Goal: Task Accomplishment & Management: Use online tool/utility

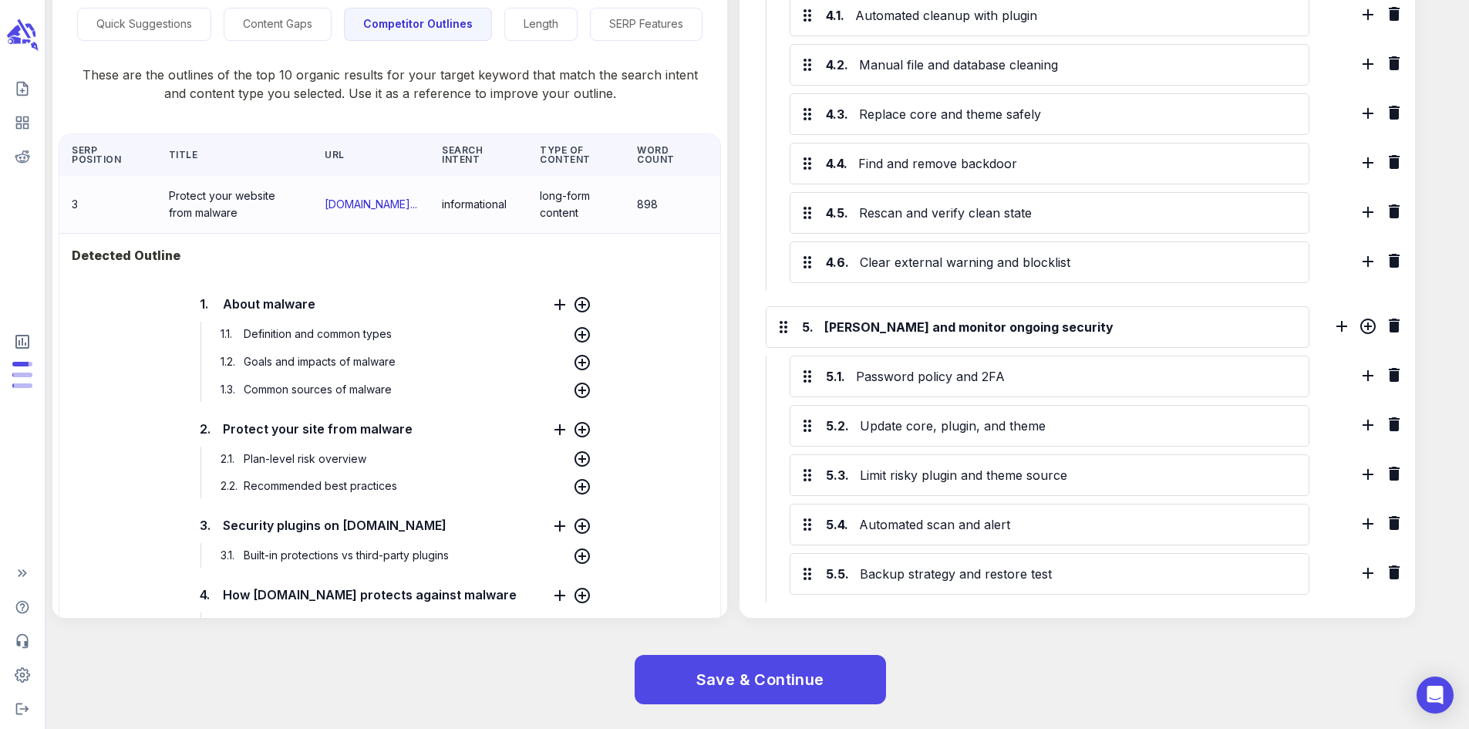
scroll to position [3125, 0]
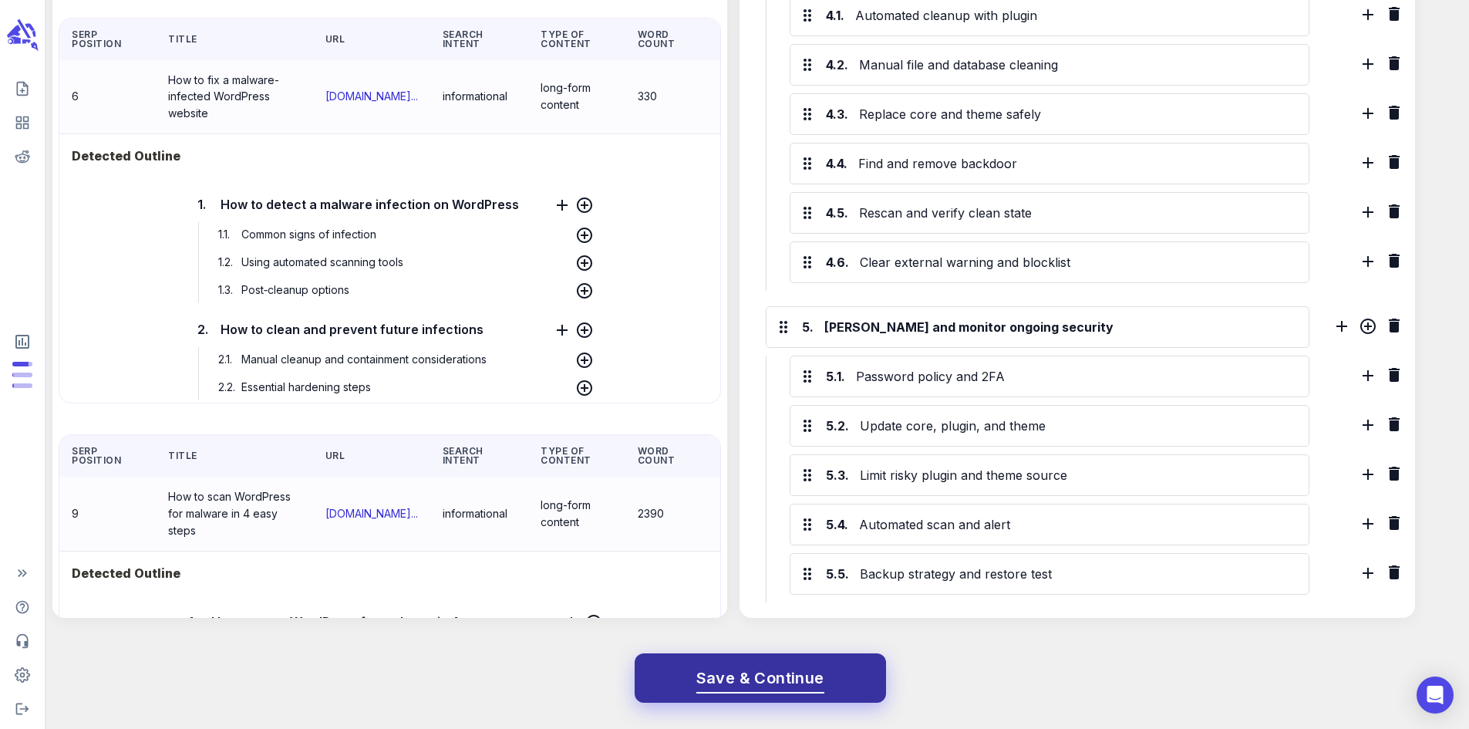
click at [789, 682] on span "Save & Continue" at bounding box center [760, 678] width 128 height 27
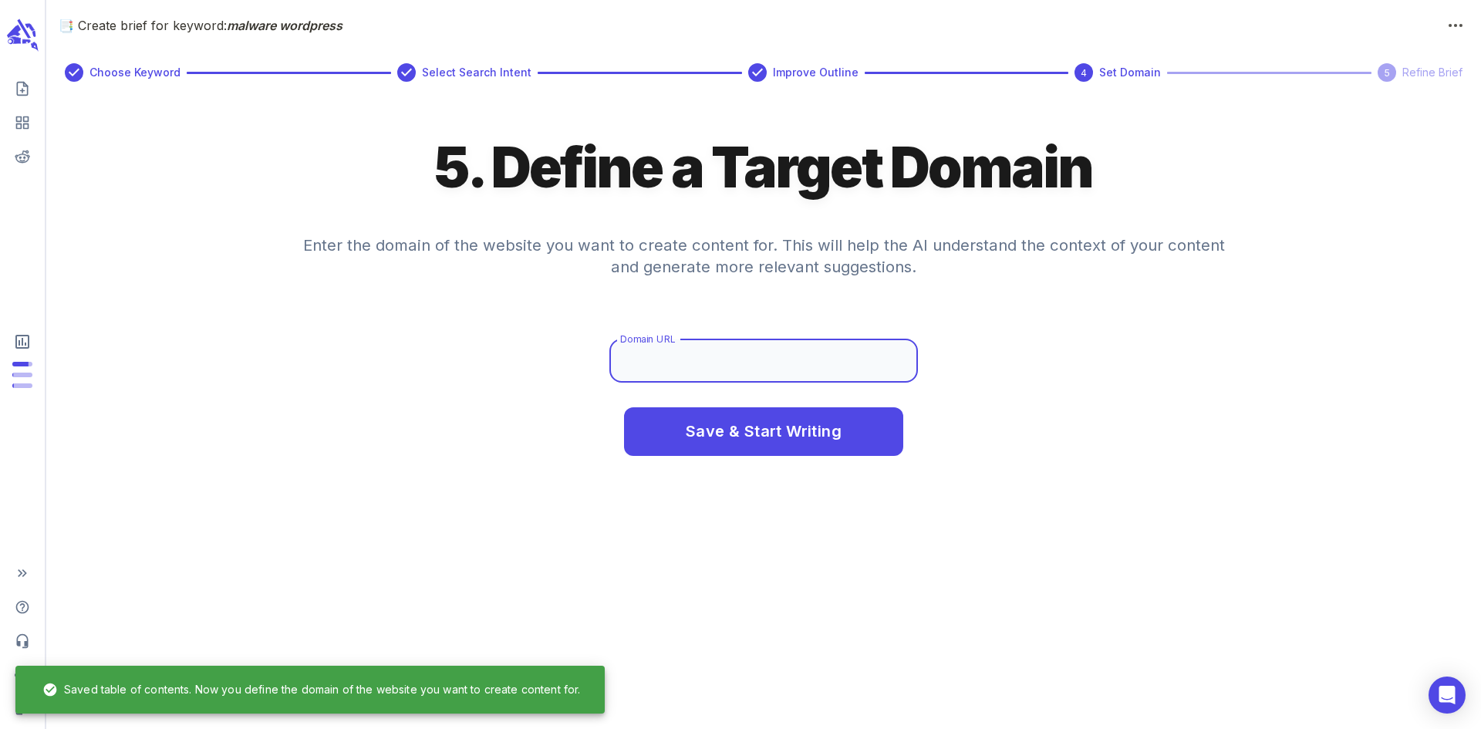
click at [757, 352] on input "Domain URL" at bounding box center [763, 360] width 308 height 43
type input "[DOMAIN_NAME]"
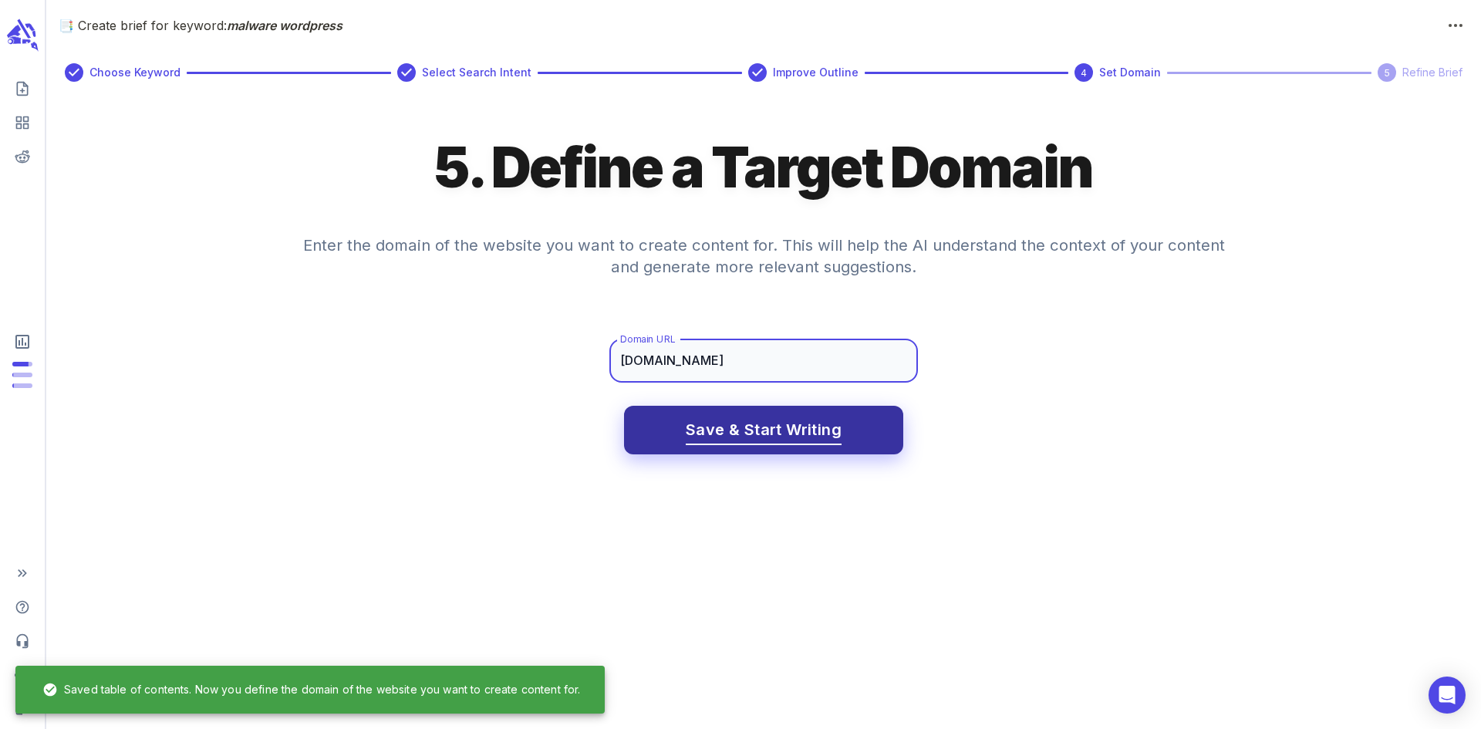
click at [762, 416] on button "Save & Start Writing" at bounding box center [763, 430] width 279 height 49
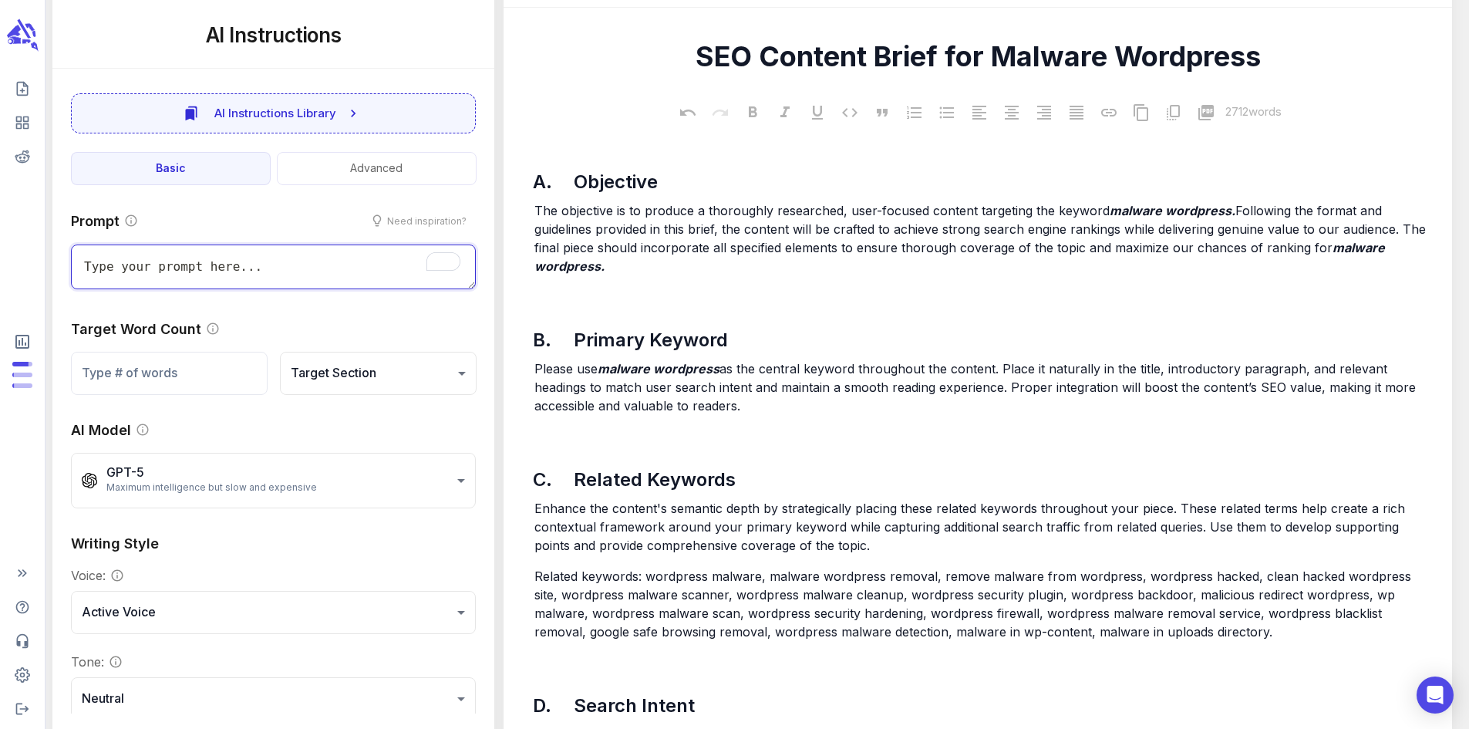
scroll to position [314, 0]
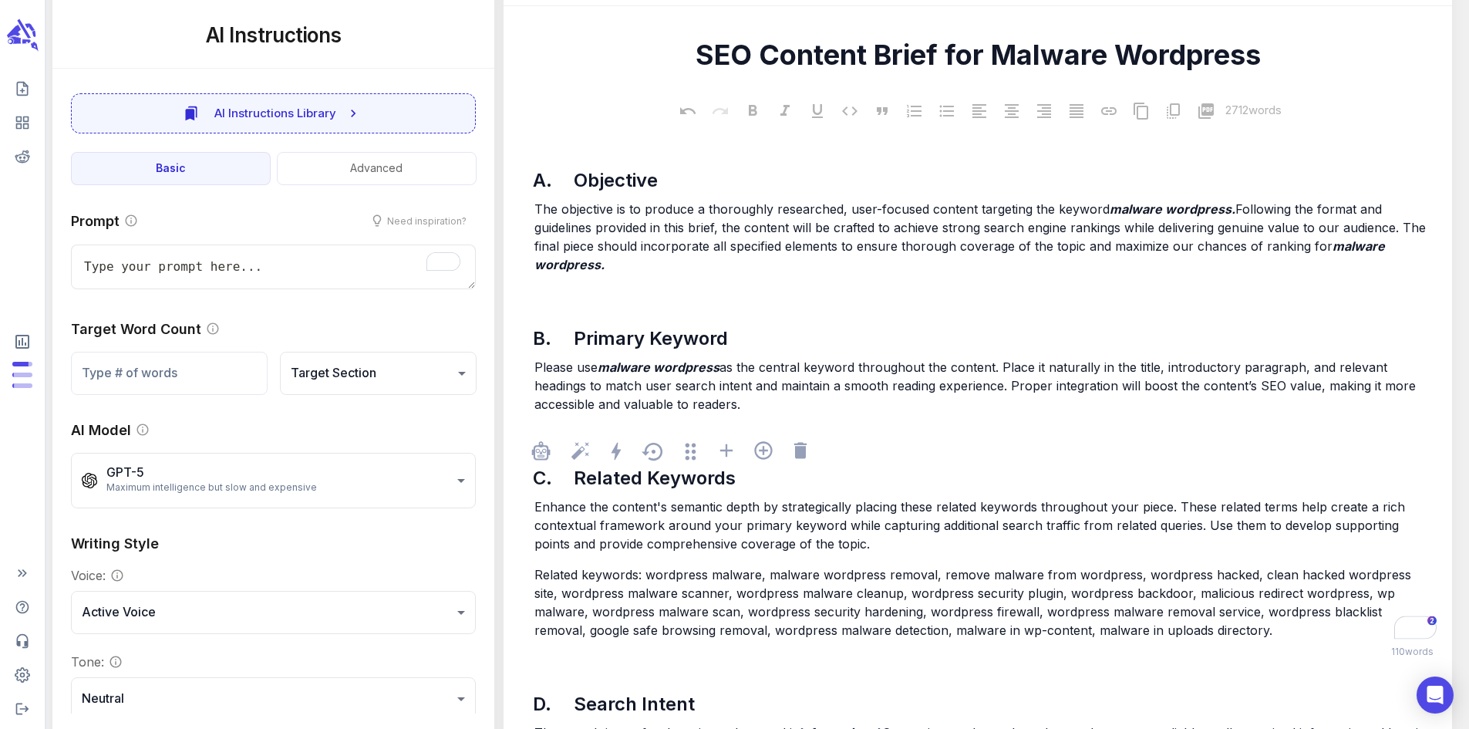
drag, startPoint x: 650, startPoint y: 585, endPoint x: 1180, endPoint y: 638, distance: 532.4
click at [1180, 638] on p "Related keywords: wordpress malware, malware wordpress removal, remove malware …" at bounding box center [985, 602] width 902 height 74
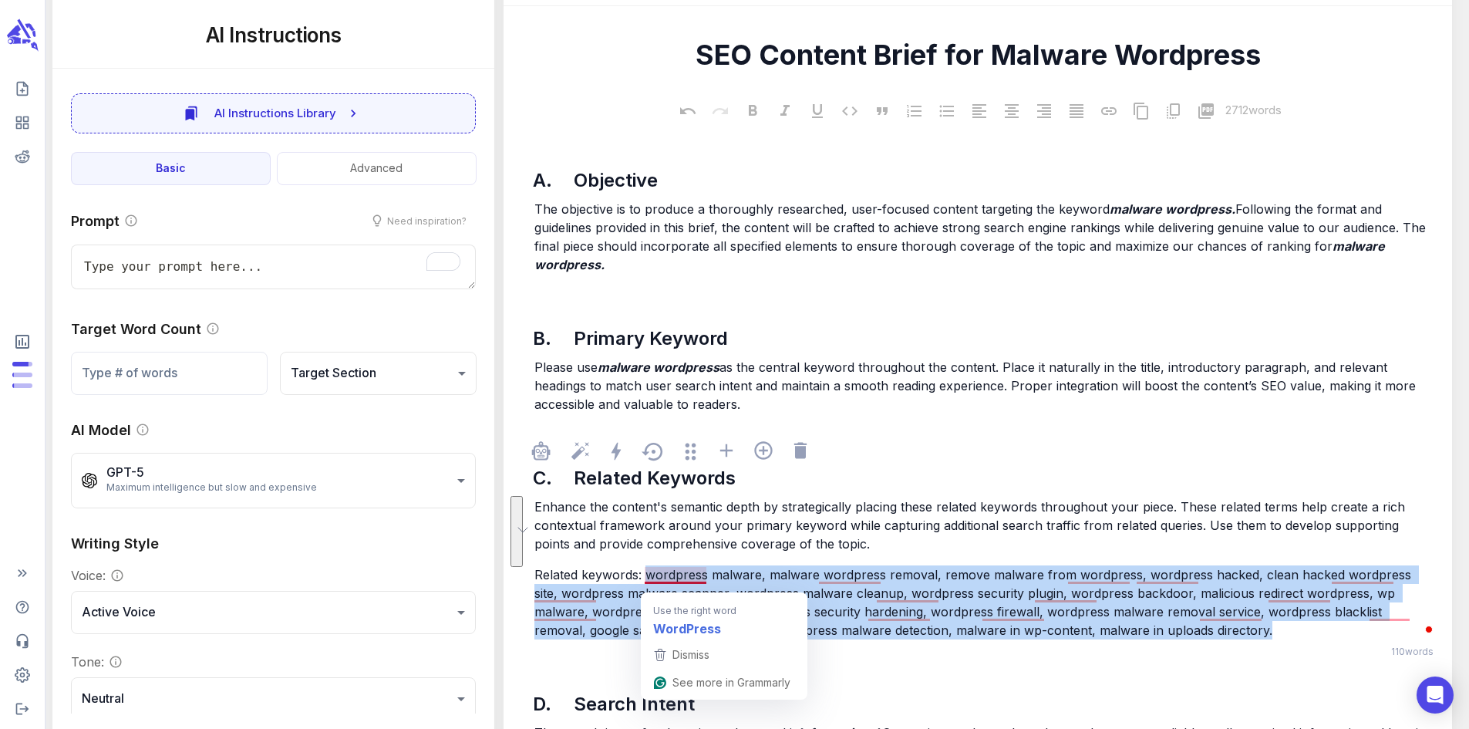
drag, startPoint x: 1180, startPoint y: 638, endPoint x: 655, endPoint y: 588, distance: 527.5
click at [655, 588] on p "Related keywords: wordpress malware, malware wordpress removal, remove malware …" at bounding box center [985, 602] width 902 height 74
copy span "wordpress malware, malware wordpress removal, remove malware from wordpress, wo…"
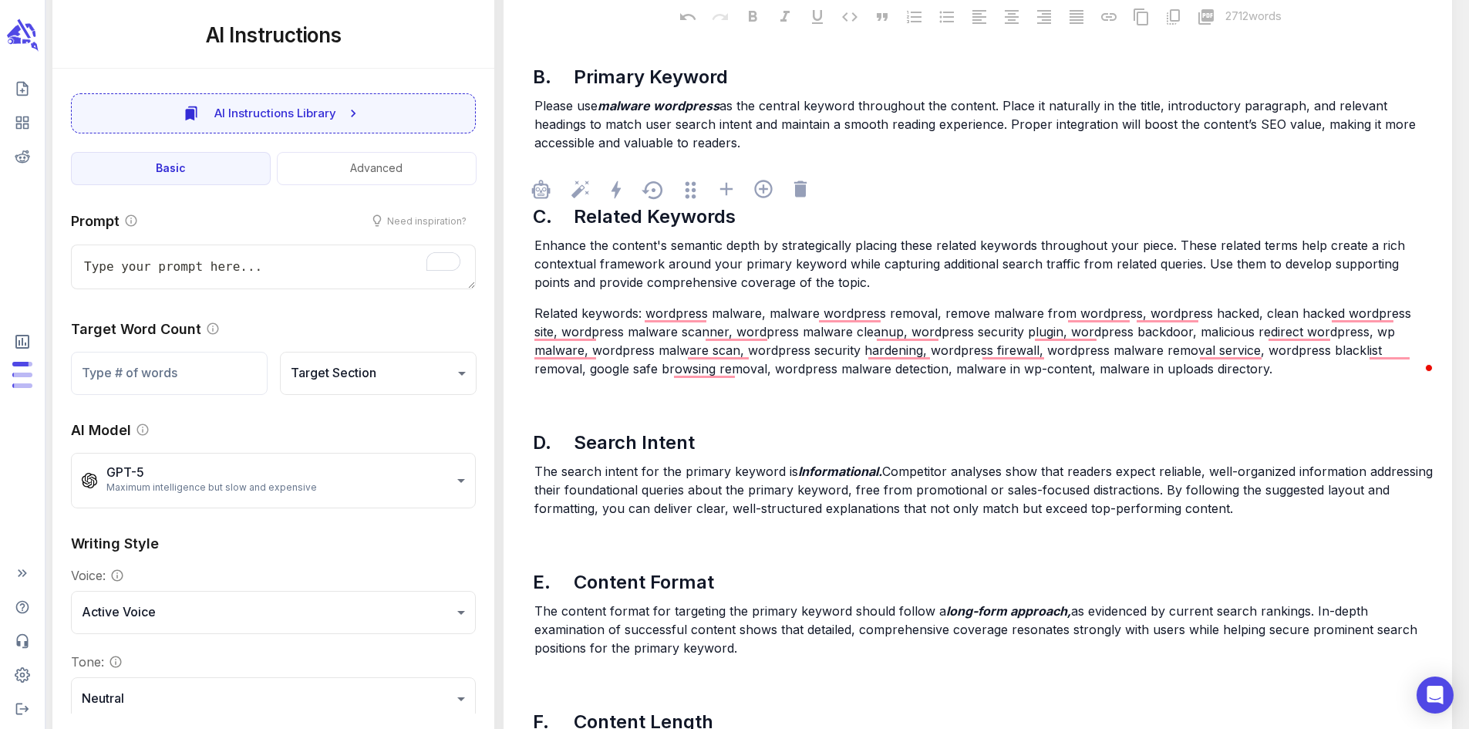
scroll to position [577, 0]
type textarea "x"
click at [24, 30] on icon "scrollable content" at bounding box center [22, 28] width 15 height 22
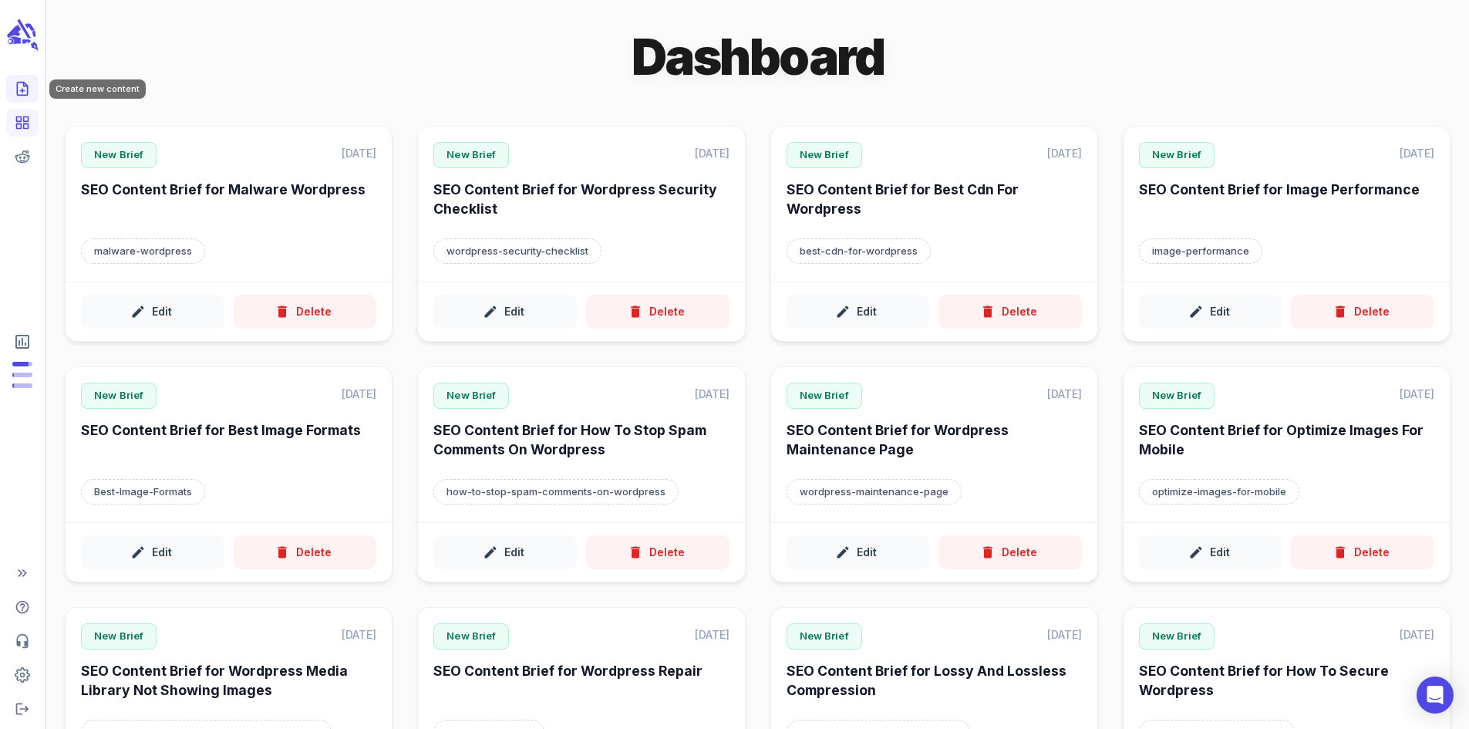
click at [21, 85] on icon "Create new content" at bounding box center [22, 88] width 15 height 15
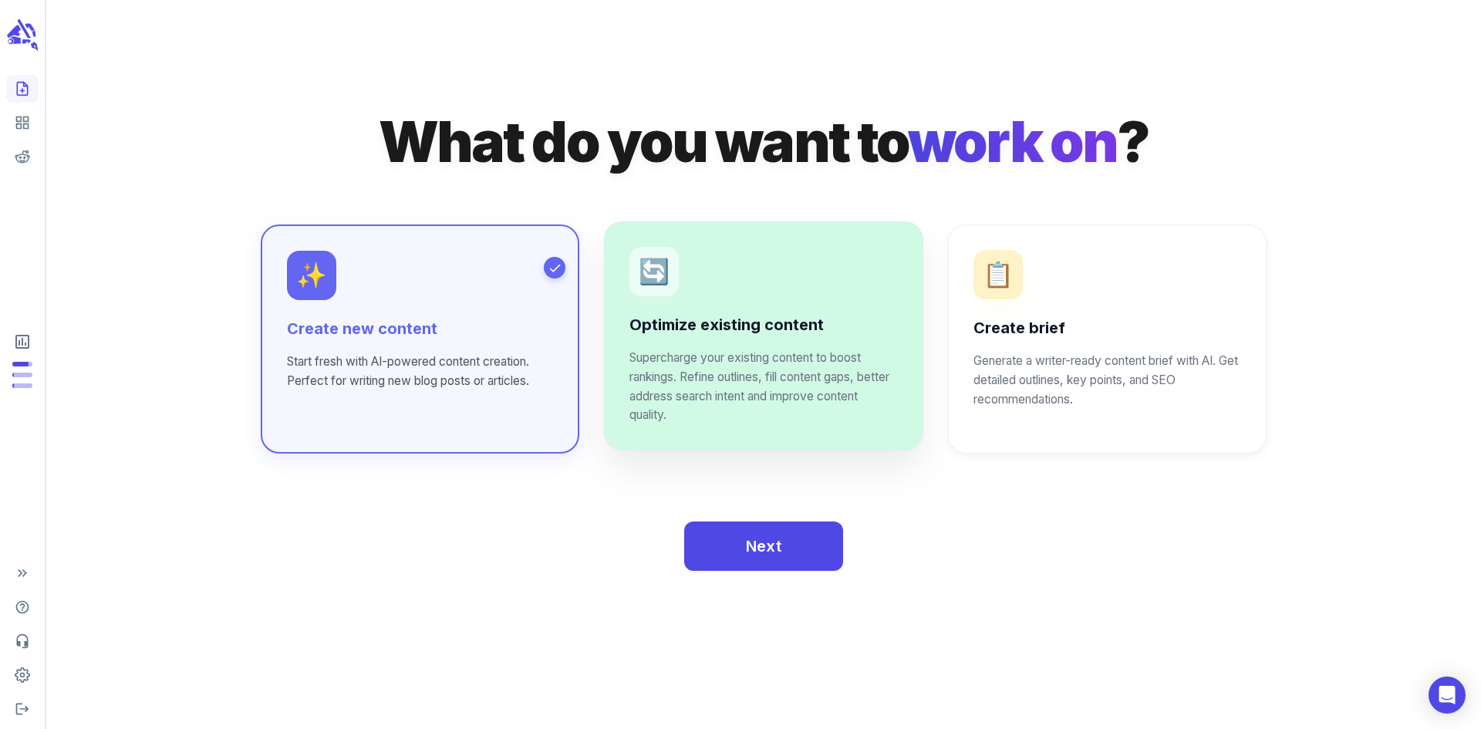
click at [774, 389] on p "Supercharge your existing content to boost rankings. Refine outlines, fill cont…" at bounding box center [763, 387] width 268 height 77
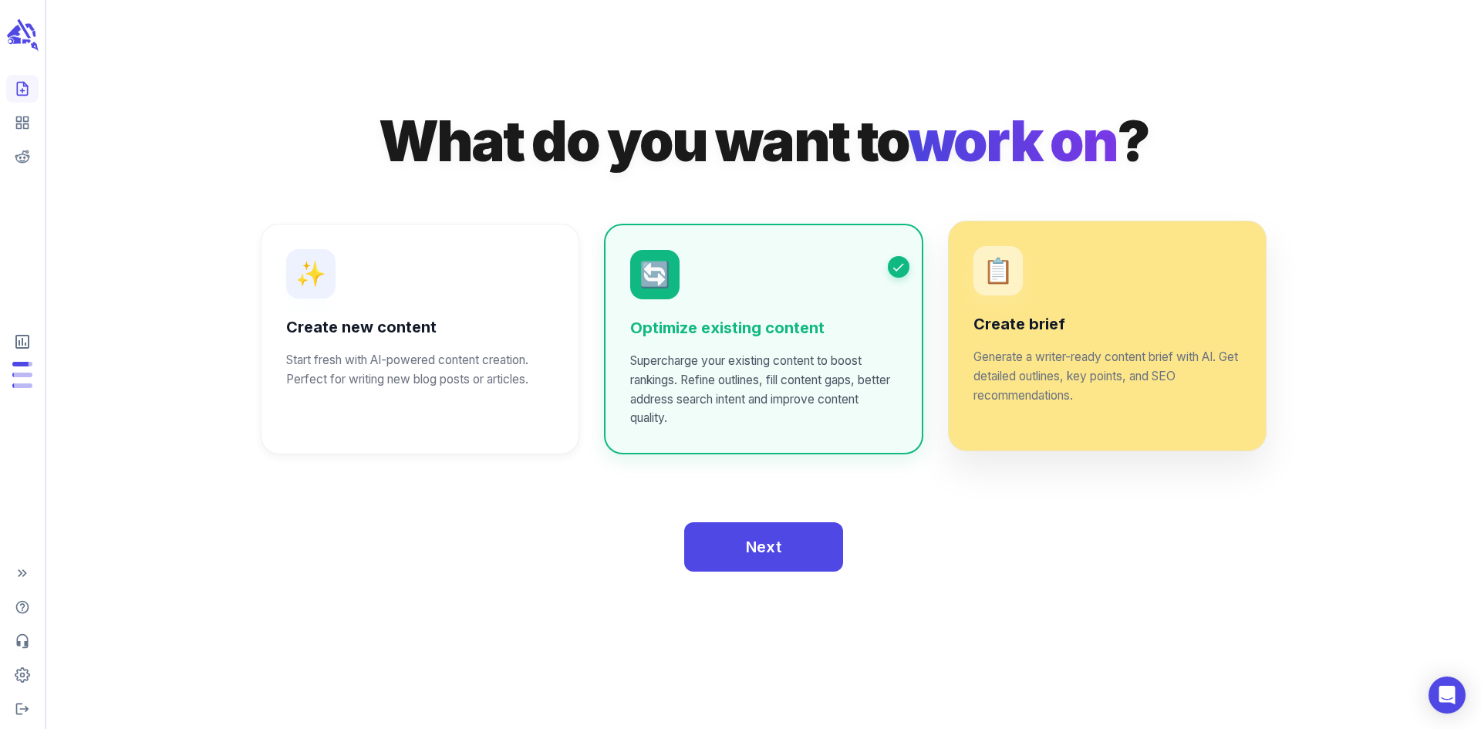
click at [1076, 390] on p "Generate a writer-ready content brief with AI. Get detailed outlines, key point…" at bounding box center [1107, 377] width 268 height 58
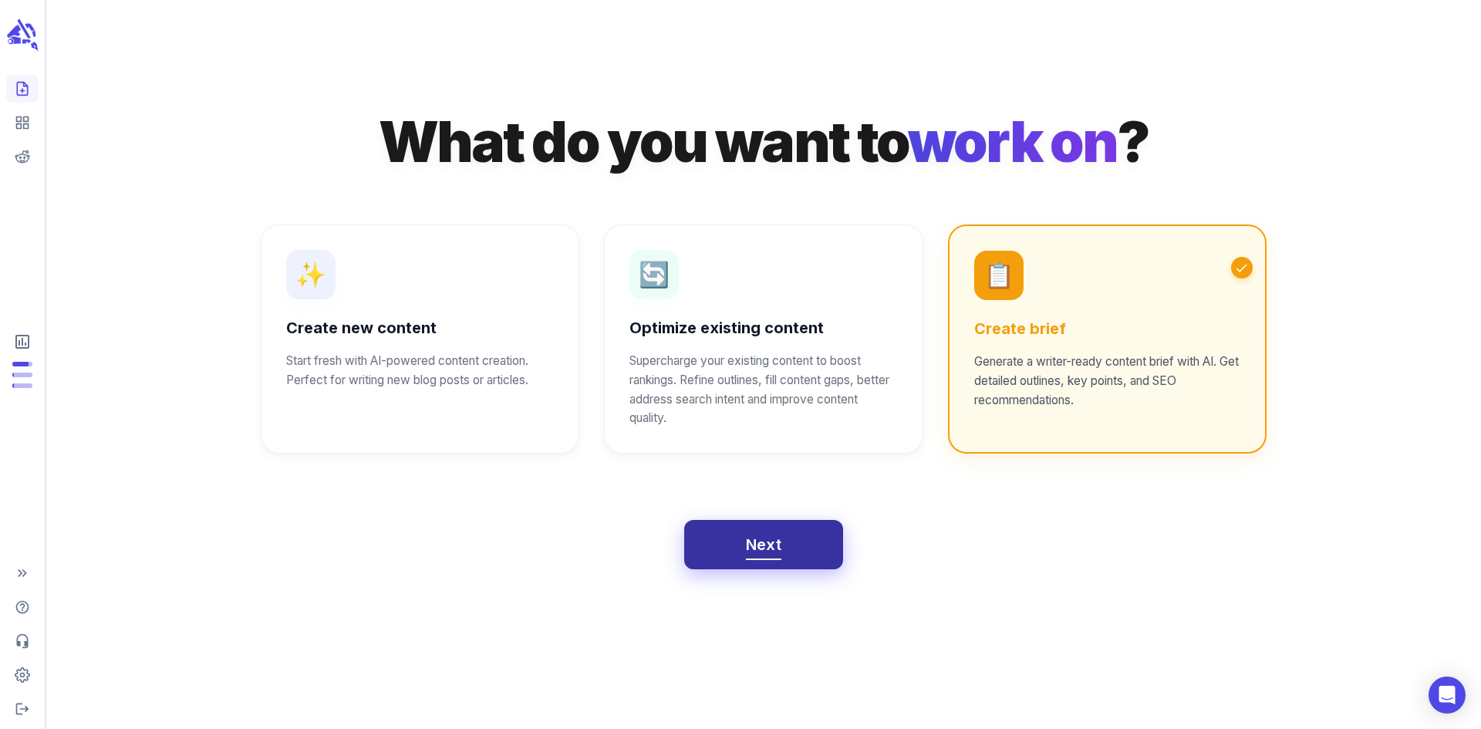
click at [771, 551] on span "Next" at bounding box center [764, 544] width 36 height 27
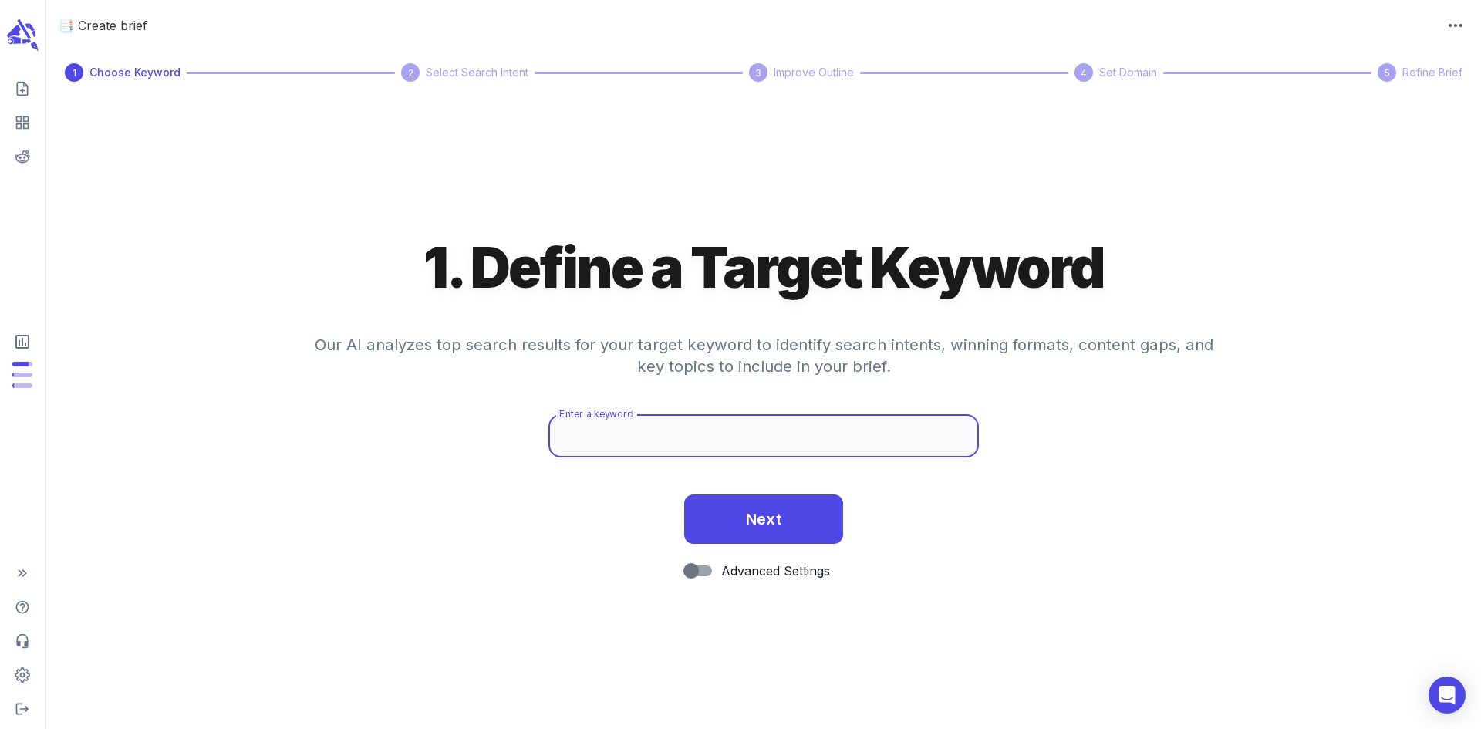
click at [760, 454] on input "Enter a keyword" at bounding box center [763, 435] width 430 height 43
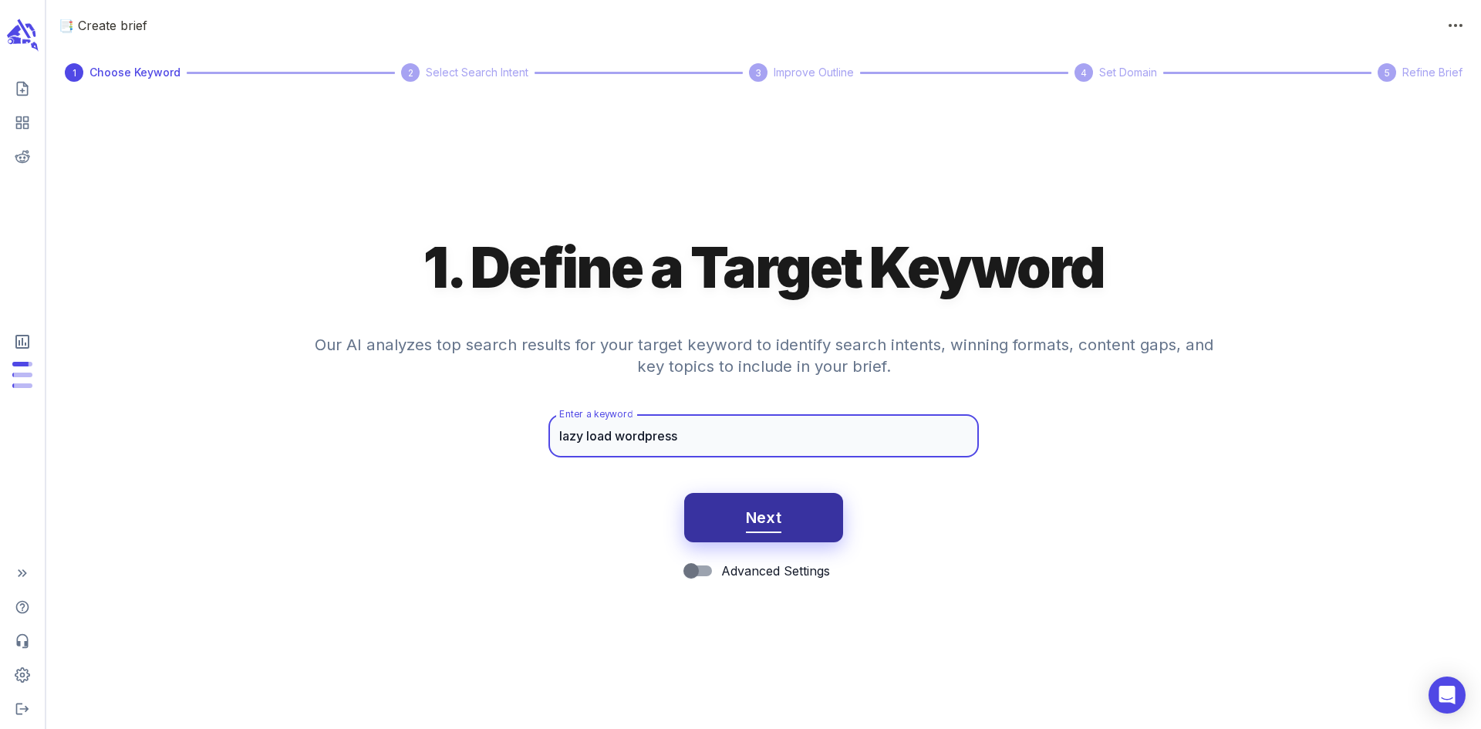
type input "lazy load wordpress"
click at [768, 514] on span "Next" at bounding box center [764, 517] width 36 height 27
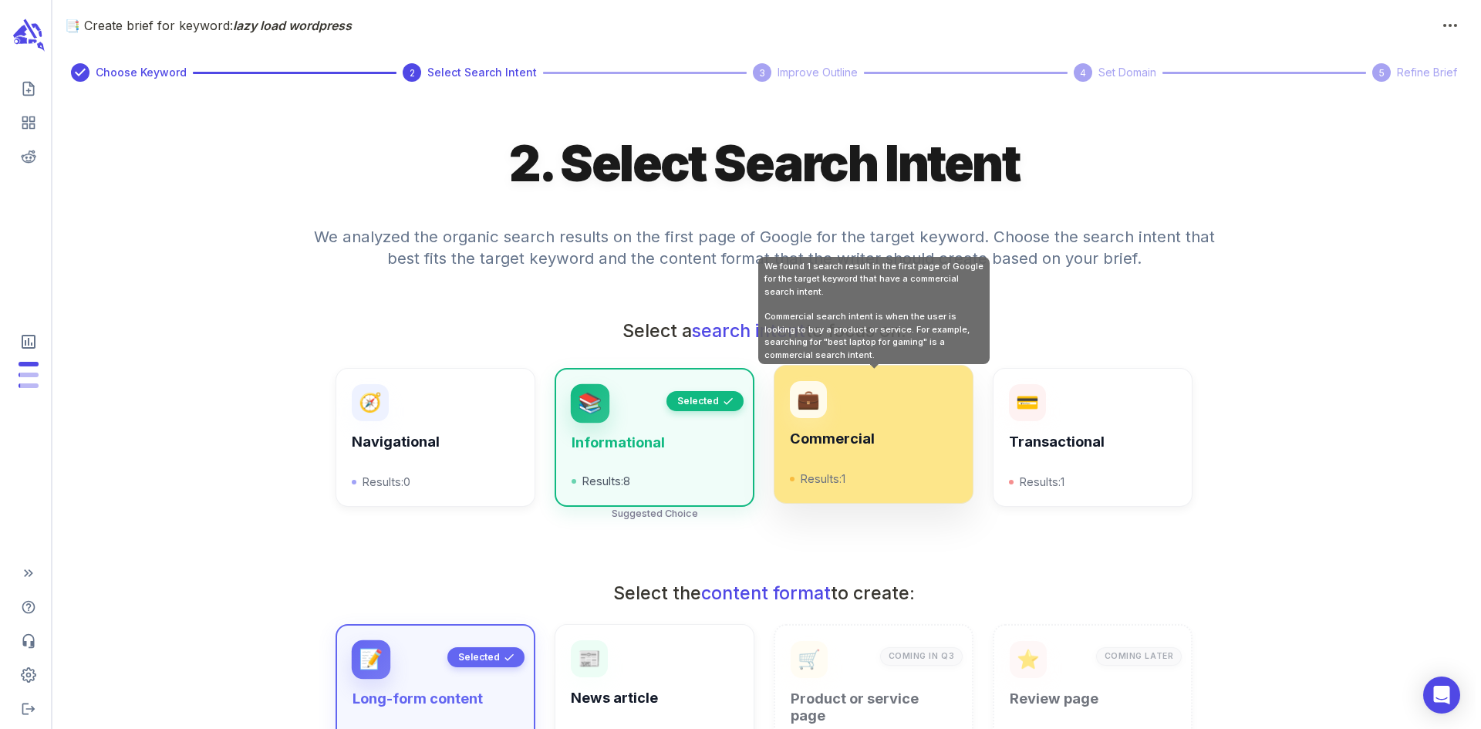
scroll to position [403, 0]
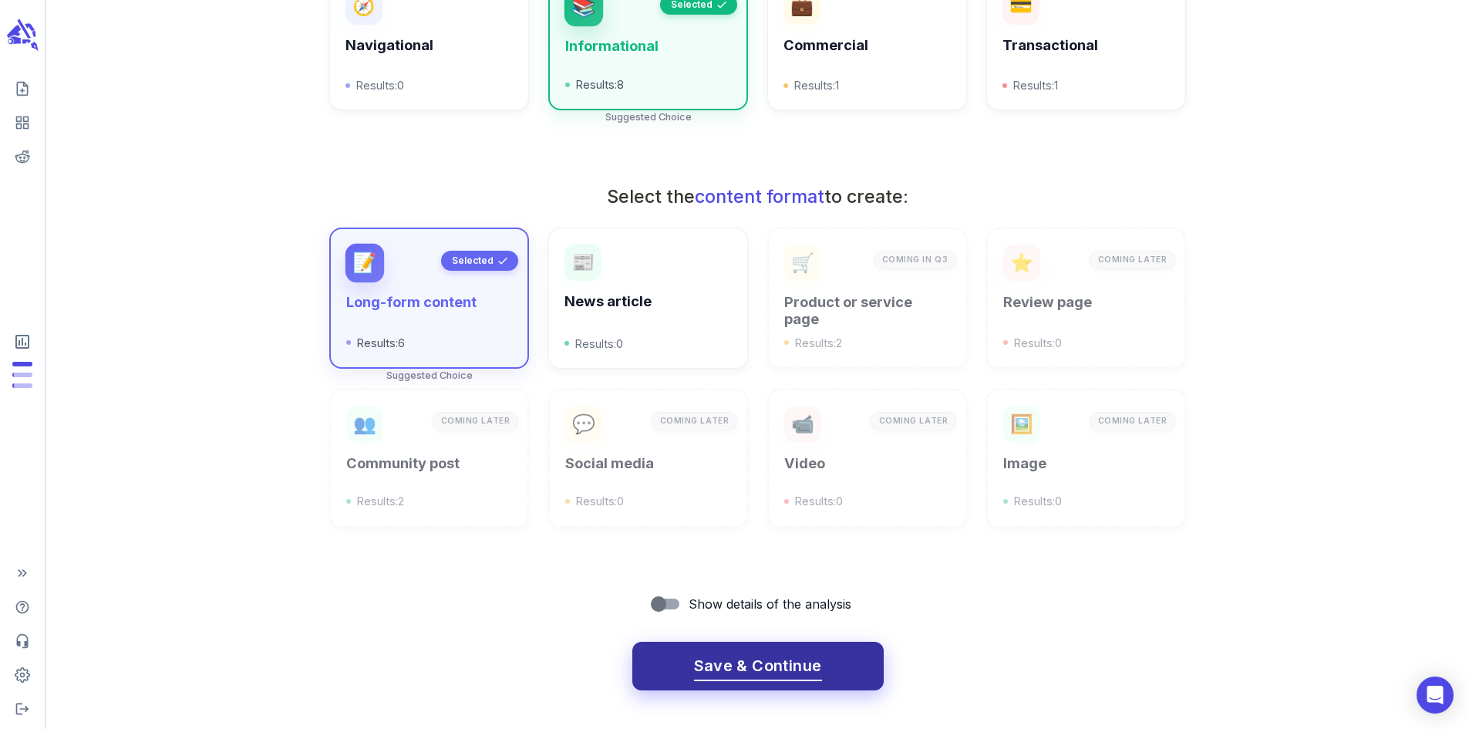
click at [788, 671] on span "Save & Continue" at bounding box center [758, 665] width 128 height 27
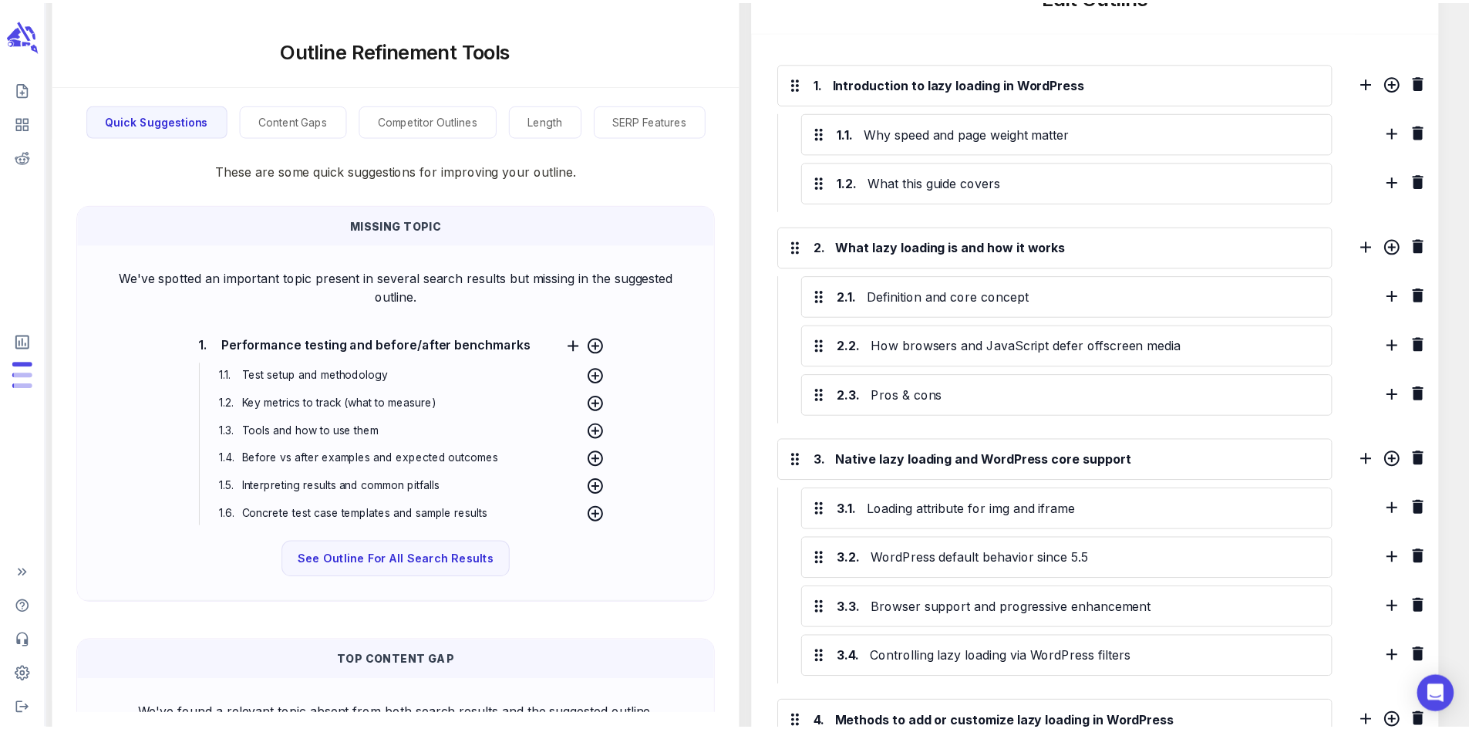
scroll to position [0, 0]
